Goal: Navigation & Orientation: Understand site structure

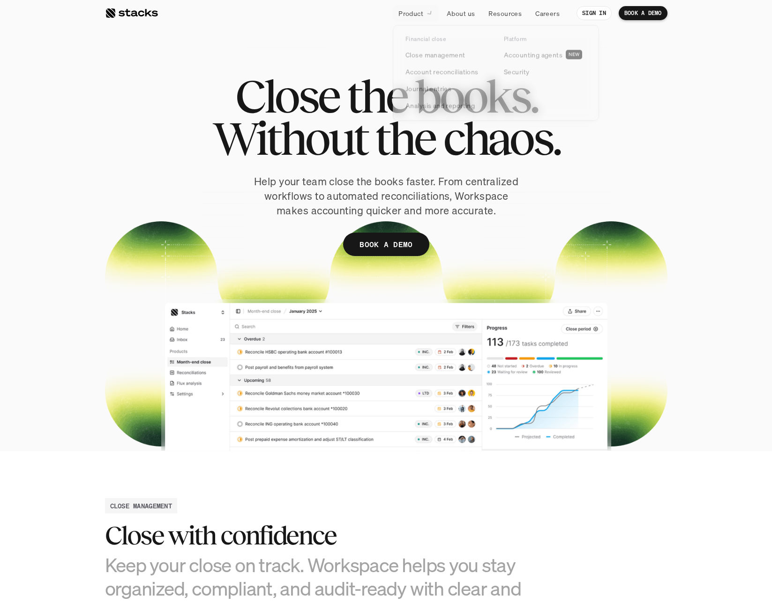
click at [417, 9] on p "Product" at bounding box center [410, 13] width 25 height 10
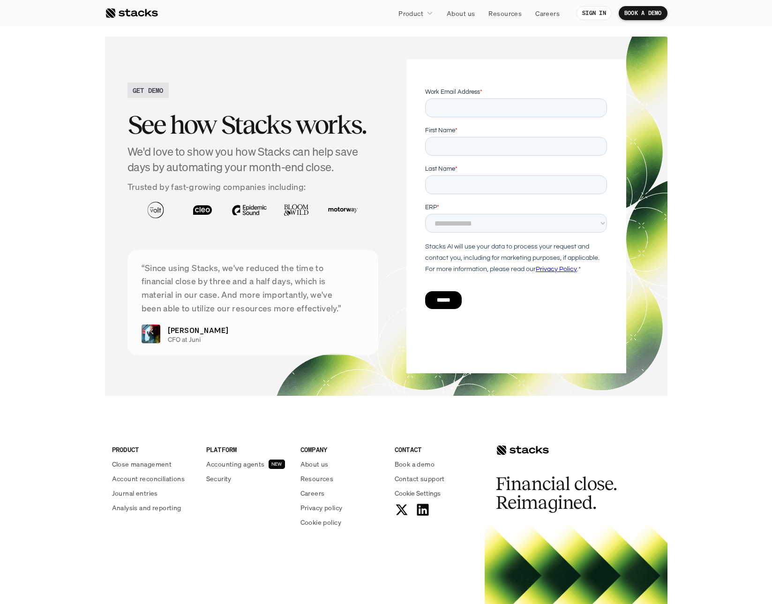
scroll to position [1847, 0]
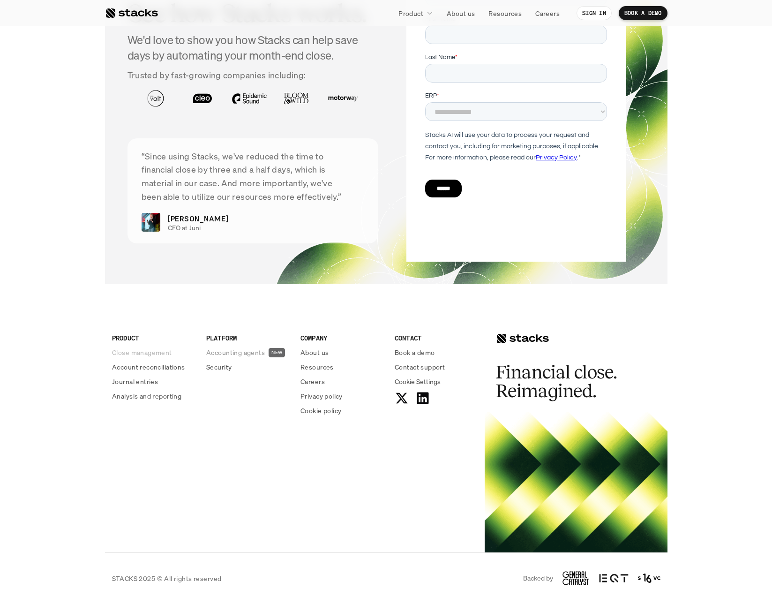
click at [126, 349] on p "Close management" at bounding box center [142, 352] width 60 height 10
click at [141, 401] on div "Analysis and reporting" at bounding box center [153, 396] width 83 height 10
click at [141, 374] on div "PRODUCT Close management Account reconciliations Journal entries Analysis and r…" at bounding box center [153, 367] width 83 height 68
click at [143, 353] on p "Close management" at bounding box center [142, 352] width 60 height 10
click at [219, 355] on p "Accounting agents" at bounding box center [235, 352] width 59 height 10
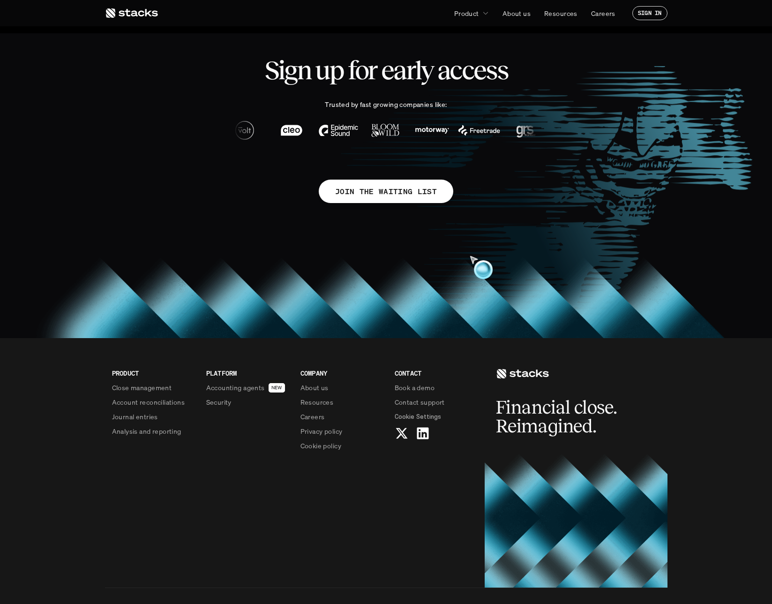
scroll to position [625, 0]
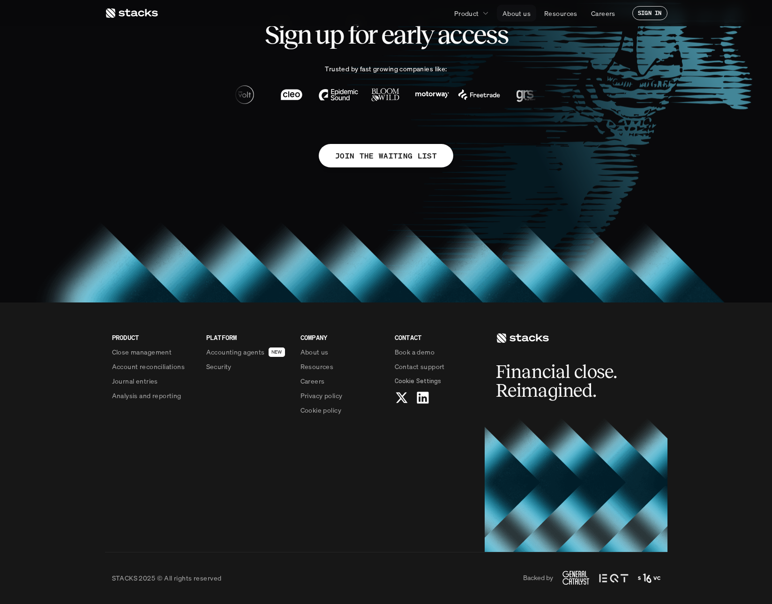
click at [520, 11] on p "About us" at bounding box center [516, 13] width 28 height 10
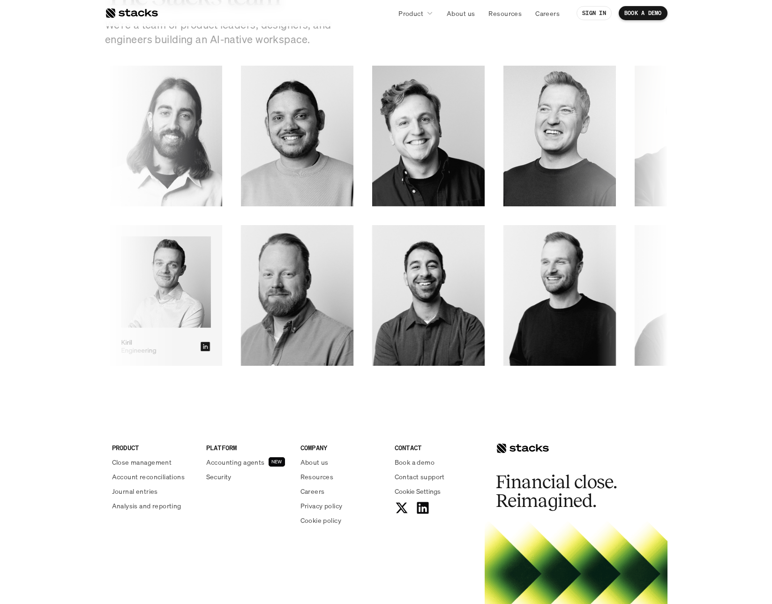
scroll to position [1440, 0]
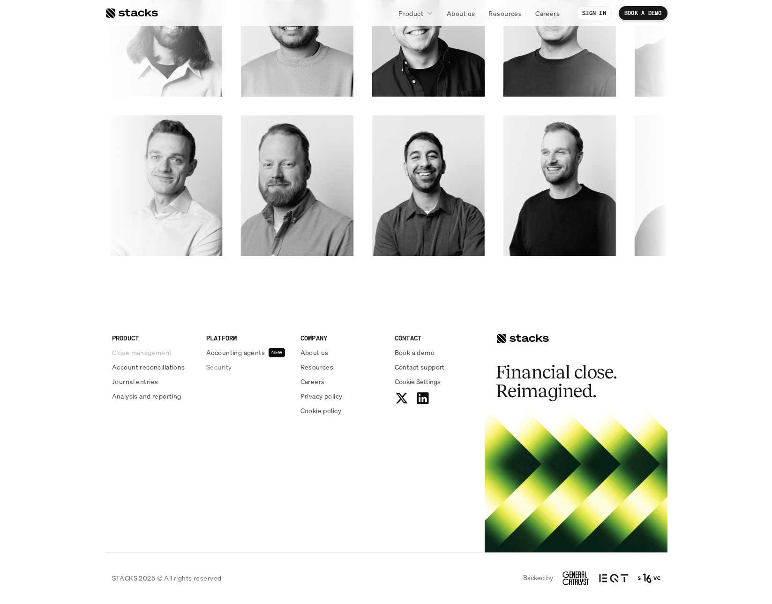
click at [142, 354] on p "Close management" at bounding box center [142, 352] width 60 height 10
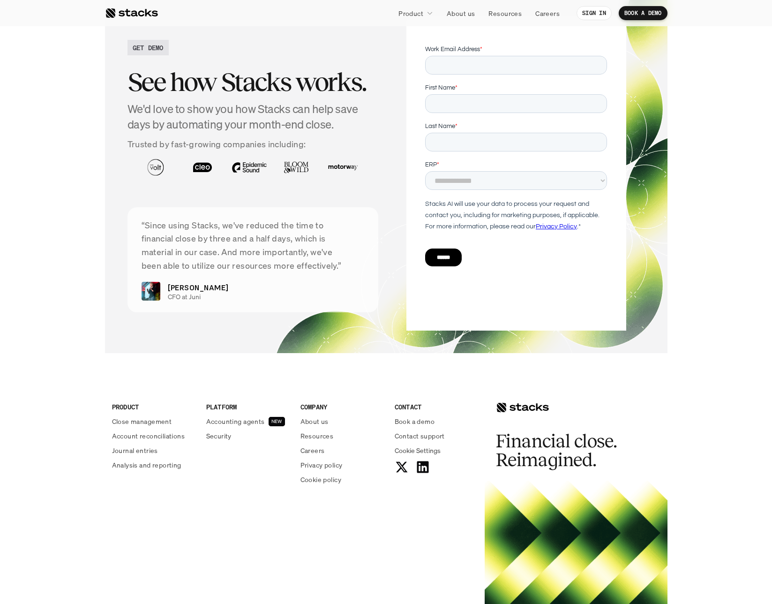
scroll to position [1847, 0]
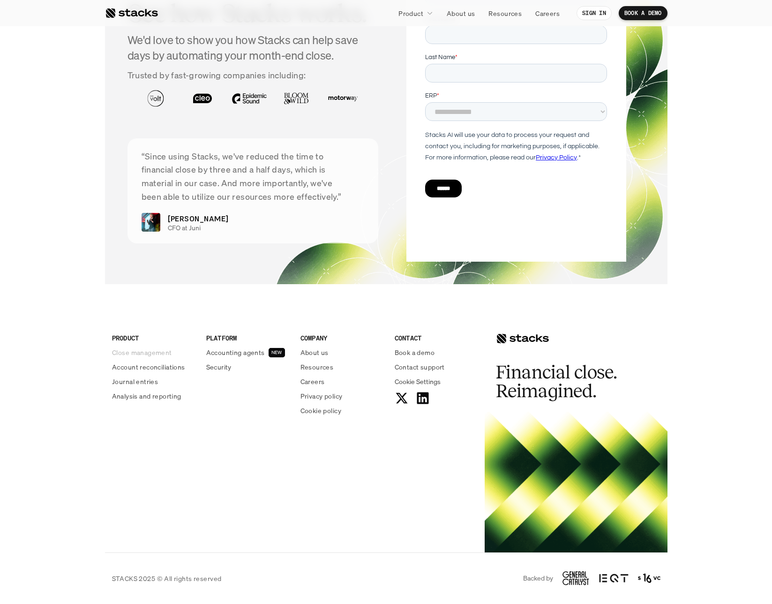
click at [136, 354] on p "Close management" at bounding box center [142, 352] width 60 height 10
click at [253, 355] on p "Accounting agents" at bounding box center [235, 352] width 59 height 10
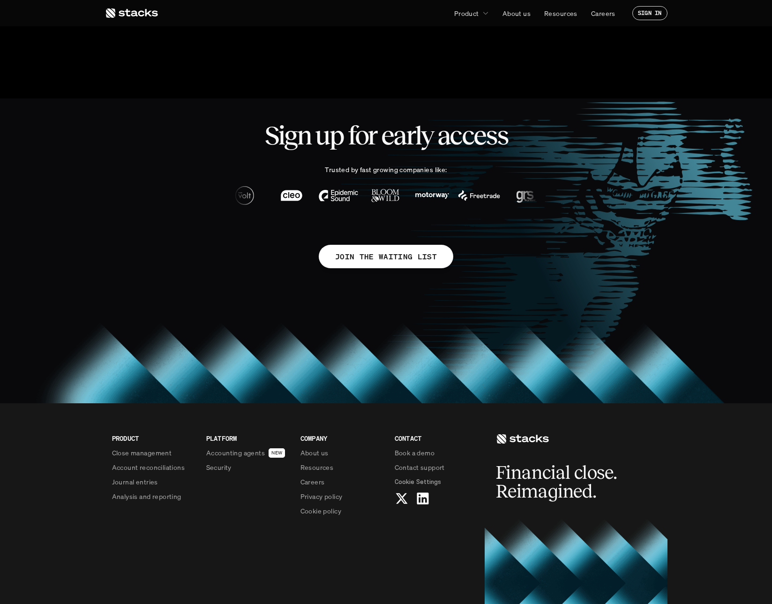
scroll to position [625, 0]
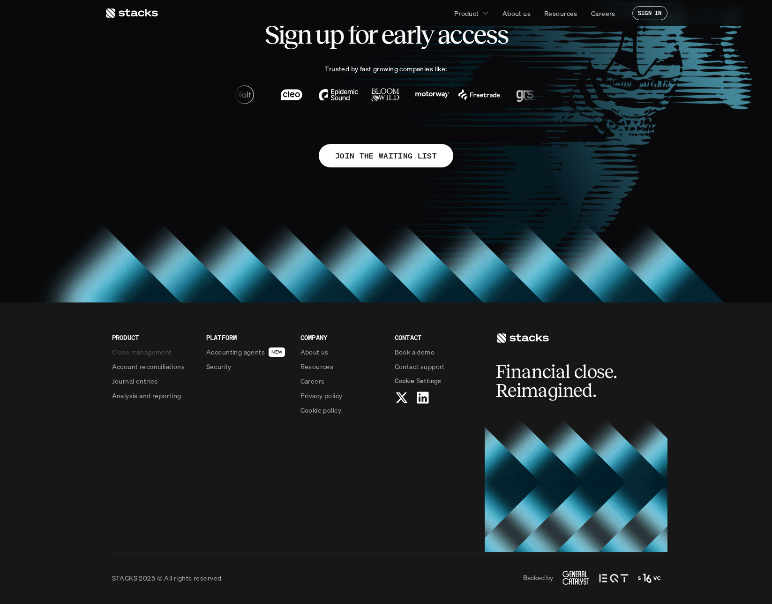
click at [122, 350] on p "Close management" at bounding box center [142, 352] width 60 height 10
click at [122, 365] on p "Account reconciliations" at bounding box center [148, 366] width 73 height 10
click at [121, 377] on p "Journal entries" at bounding box center [135, 381] width 46 height 10
click at [125, 395] on p "Analysis and reporting" at bounding box center [146, 395] width 69 height 10
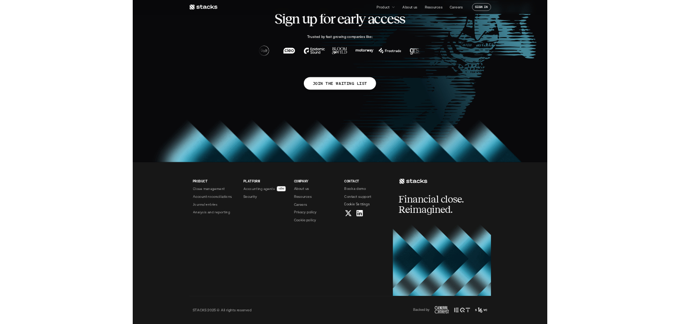
scroll to position [625, 0]
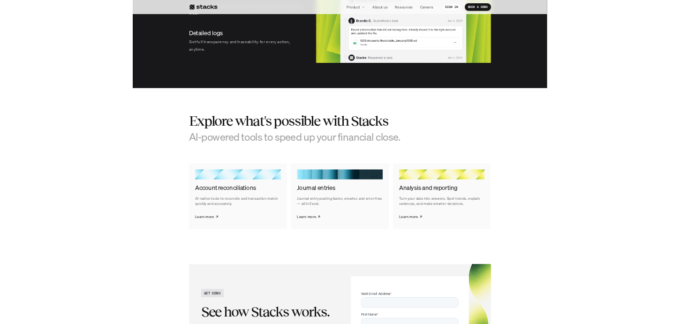
scroll to position [1432, 0]
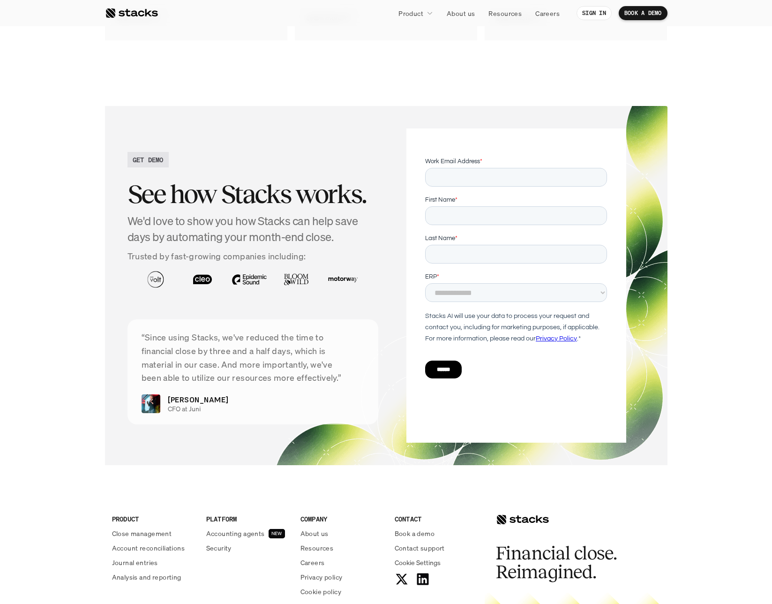
scroll to position [2244, 0]
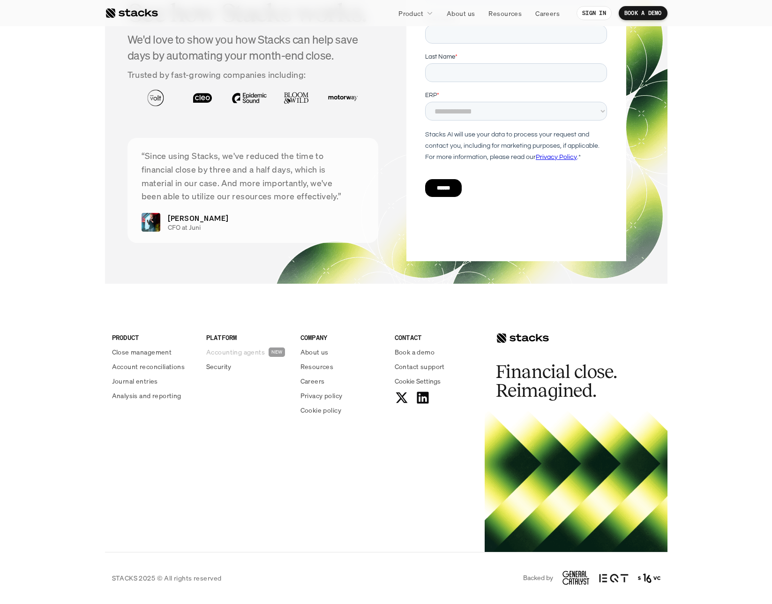
click at [239, 348] on p "Accounting agents" at bounding box center [235, 352] width 59 height 10
